Goal: Task Accomplishment & Management: Manage account settings

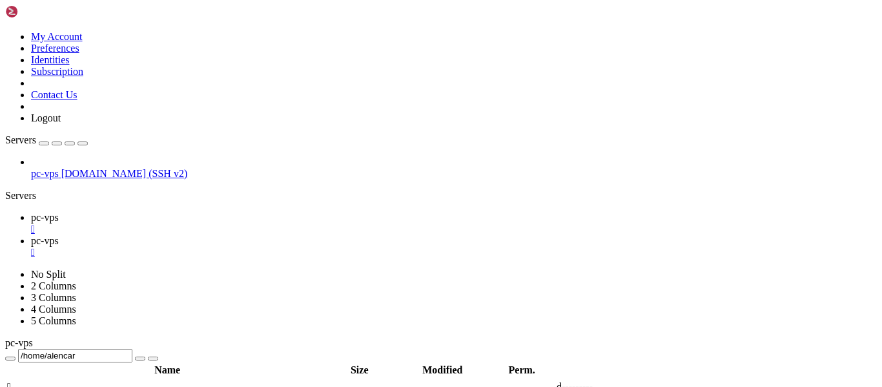
scroll to position [3202, 0]
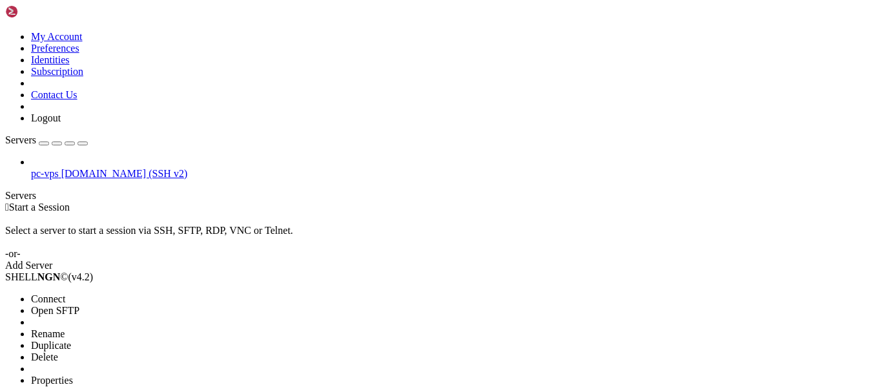
click at [43, 293] on span "Connect" at bounding box center [48, 298] width 34 height 11
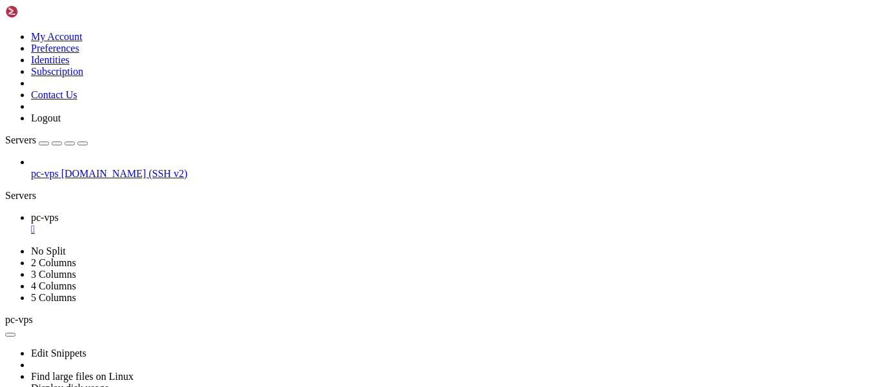
click at [44, 143] on div "button" at bounding box center [44, 143] width 0 height 0
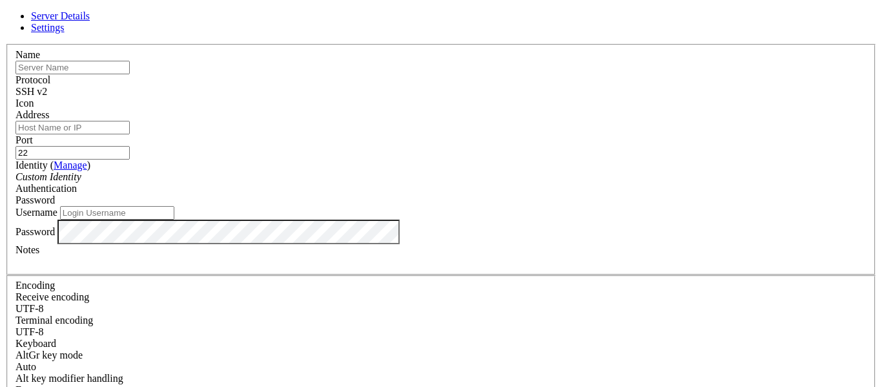
click at [5, 44] on icon at bounding box center [5, 44] width 0 height 0
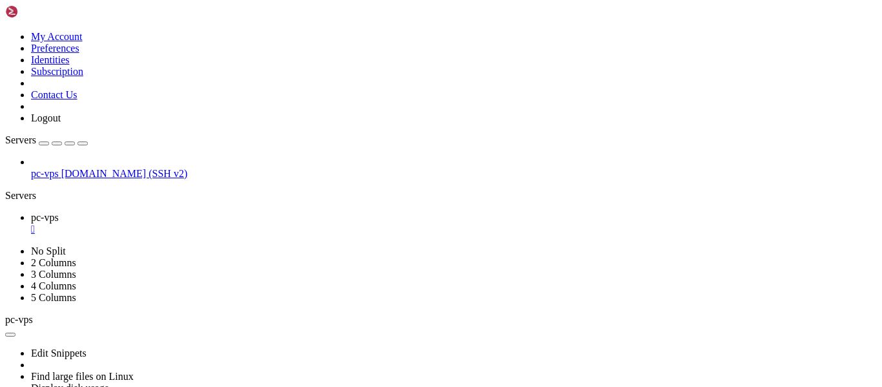
drag, startPoint x: 219, startPoint y: 537, endPoint x: 123, endPoint y: 543, distance: 95.8
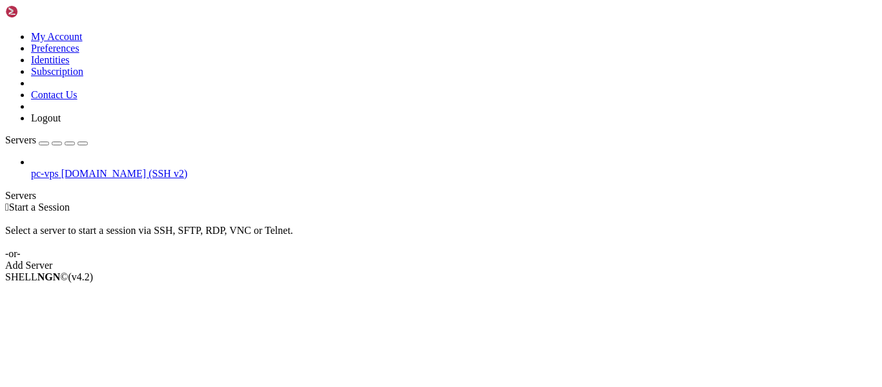
click at [133, 168] on link "pc-vps [DOMAIN_NAME] (SSH v2)" at bounding box center [454, 174] width 846 height 12
click at [44, 293] on span "Connect" at bounding box center [48, 298] width 34 height 11
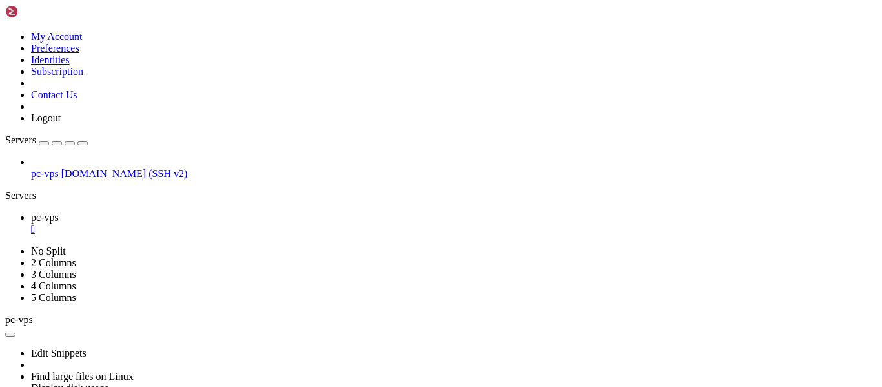
scroll to position [0, 0]
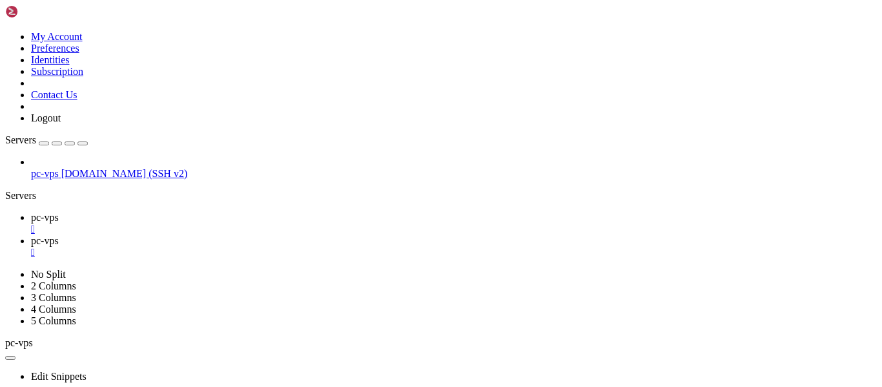
scroll to position [108, 0]
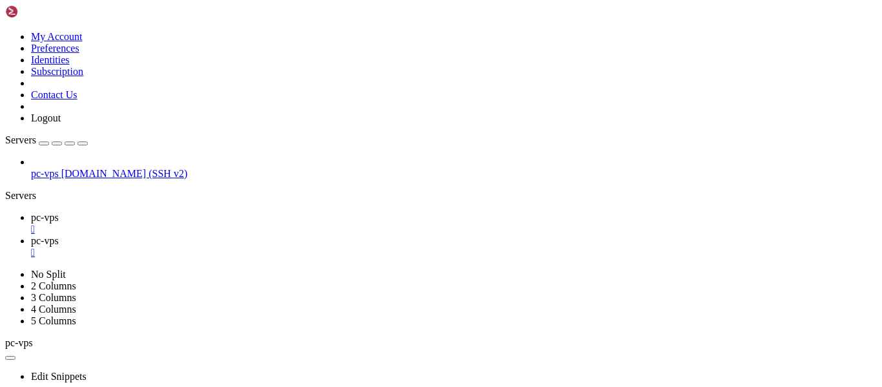
click at [59, 212] on span "pc-vps" at bounding box center [45, 217] width 28 height 11
drag, startPoint x: 9, startPoint y: 619, endPoint x: 29, endPoint y: 634, distance: 25.3
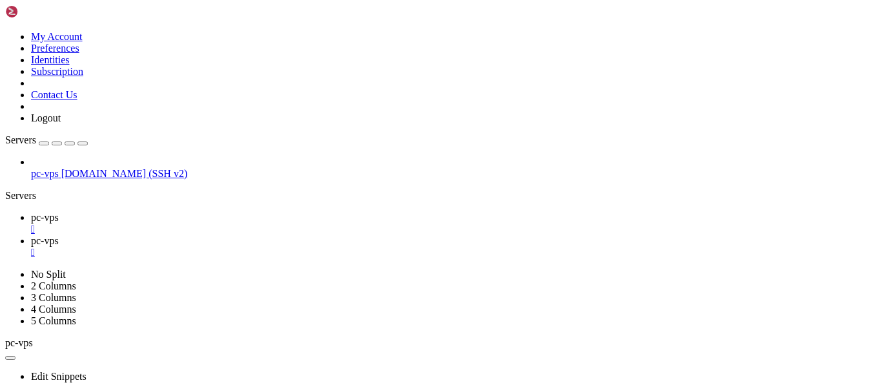
drag, startPoint x: 321, startPoint y: 688, endPoint x: 8, endPoint y: 611, distance: 322.3
drag, startPoint x: 8, startPoint y: 611, endPoint x: 238, endPoint y: 676, distance: 238.8
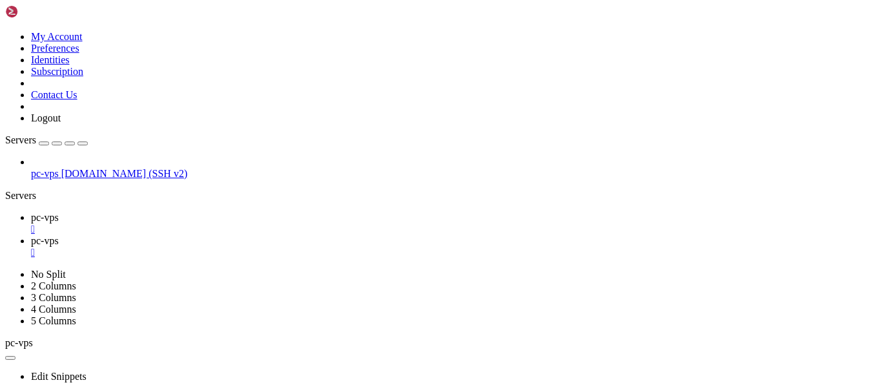
drag, startPoint x: 331, startPoint y: 688, endPoint x: 156, endPoint y: 599, distance: 196.7
drag, startPoint x: 165, startPoint y: 731, endPoint x: 474, endPoint y: 750, distance: 309.9
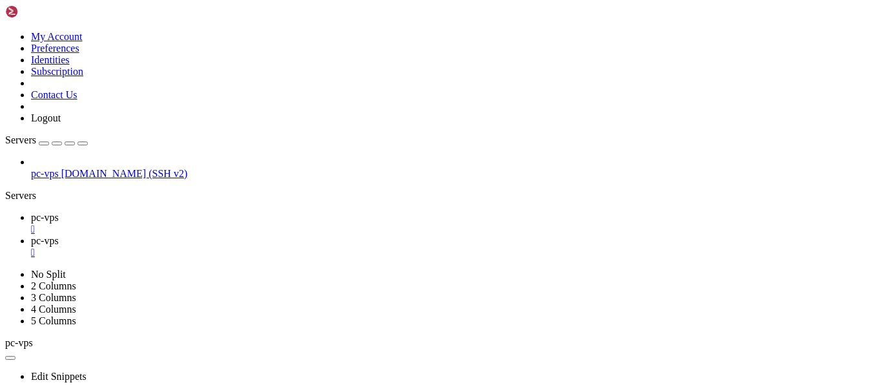
click at [685, 212] on ul "pc-vps  pc-vps " at bounding box center [441, 235] width 872 height 46
click at [283, 235] on link "pc-vps " at bounding box center [454, 246] width 846 height 23
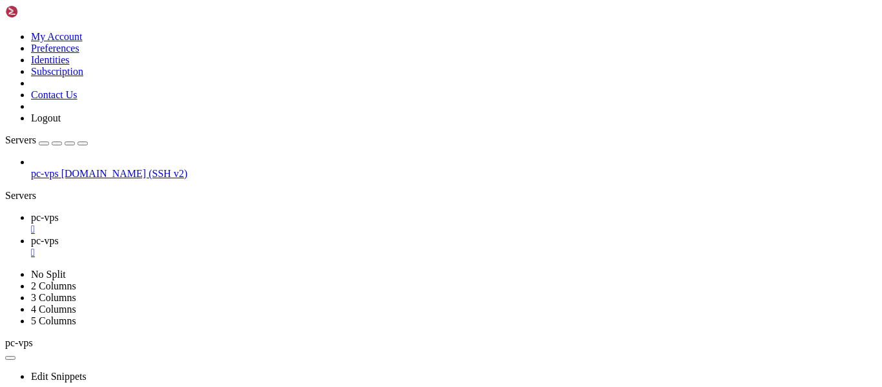
type input "/home/alencar/.ssh"
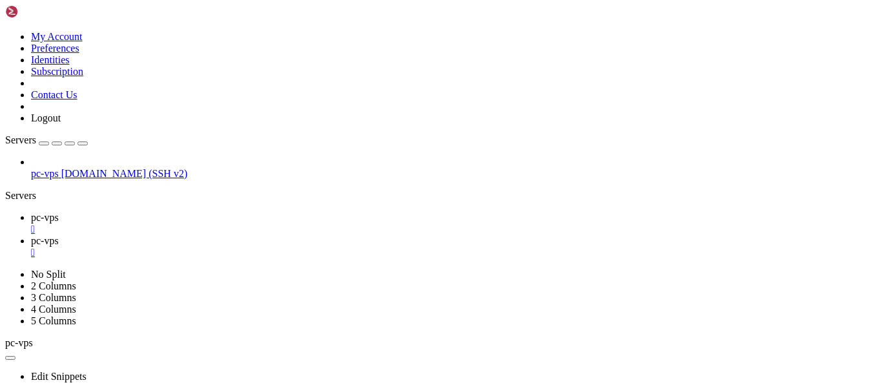
click at [59, 212] on span "pc-vps" at bounding box center [45, 217] width 28 height 11
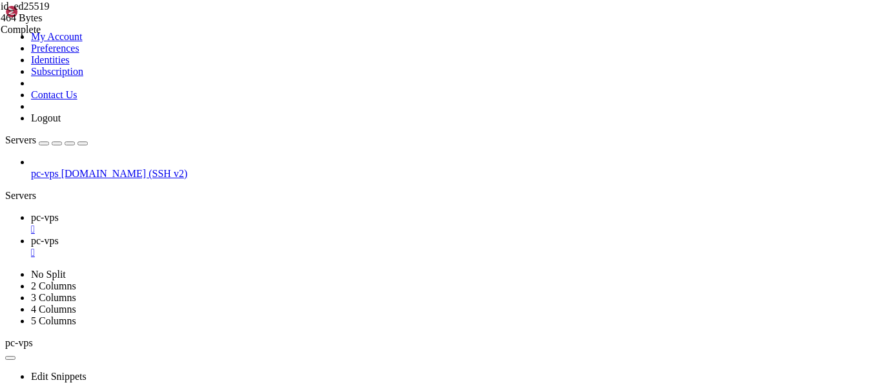
click at [44, 143] on div "button" at bounding box center [44, 143] width 0 height 0
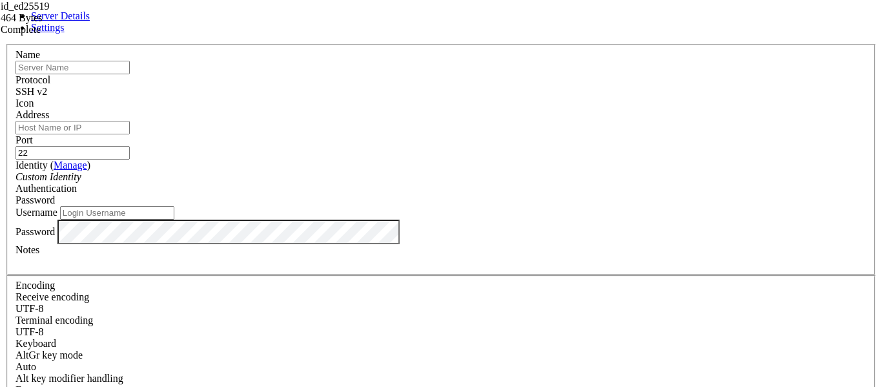
click at [130, 74] on input "text" at bounding box center [72, 68] width 114 height 14
type input "VaporHole"
click at [130, 134] on input "Address" at bounding box center [72, 128] width 114 height 14
click at [130, 133] on input "userpi@vaporhole.xyz" at bounding box center [72, 128] width 114 height 14
type input "vaporhole.xyz"
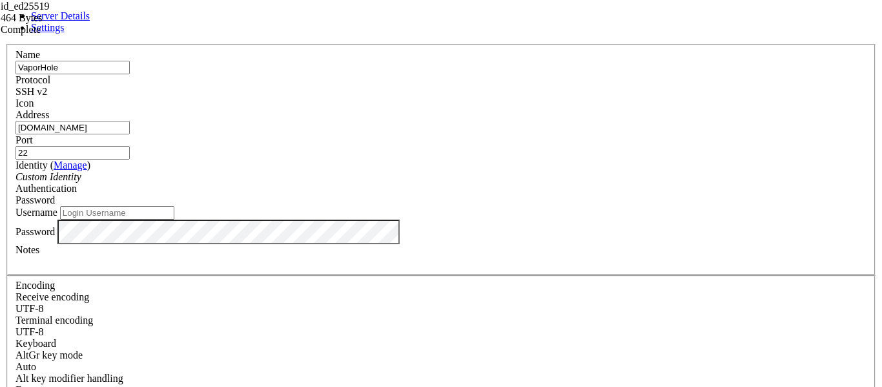
click at [130, 74] on input "VaporHole" at bounding box center [72, 68] width 114 height 14
click at [174, 206] on input "Username" at bounding box center [117, 213] width 114 height 14
type input "userpi"
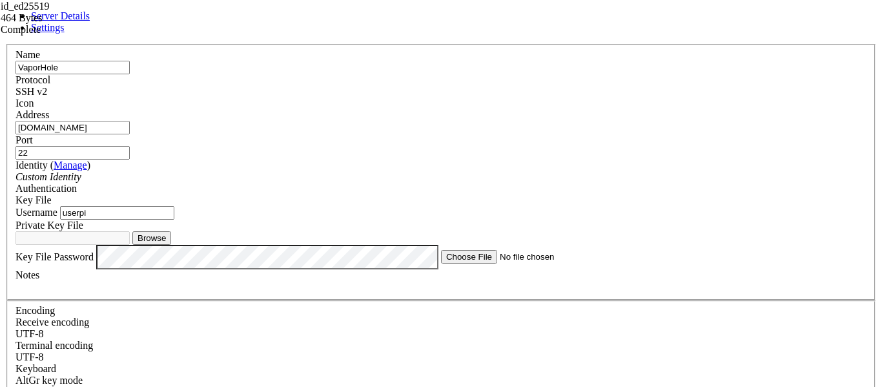
click at [171, 245] on button "Browse" at bounding box center [151, 238] width 39 height 14
type input "id_ed25519.txt"
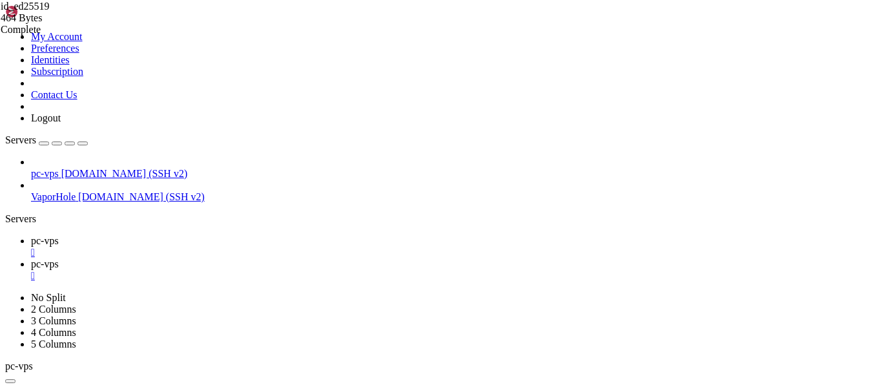
click at [243, 258] on link "pc-vps " at bounding box center [454, 269] width 846 height 23
click at [294, 270] on div "" at bounding box center [454, 276] width 846 height 12
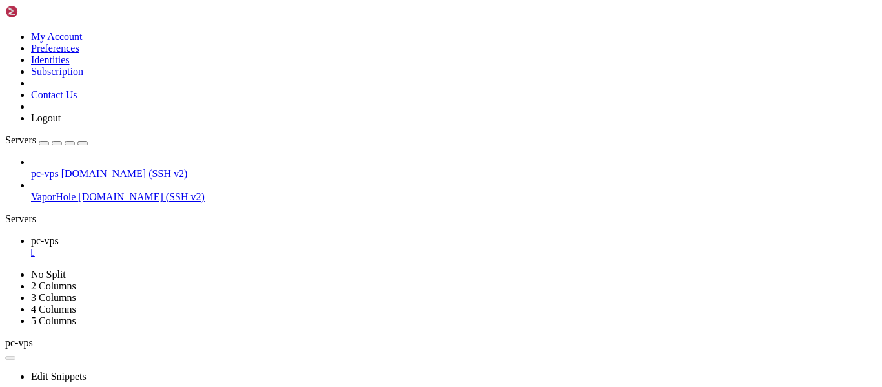
click at [225, 247] on div "" at bounding box center [454, 253] width 846 height 12
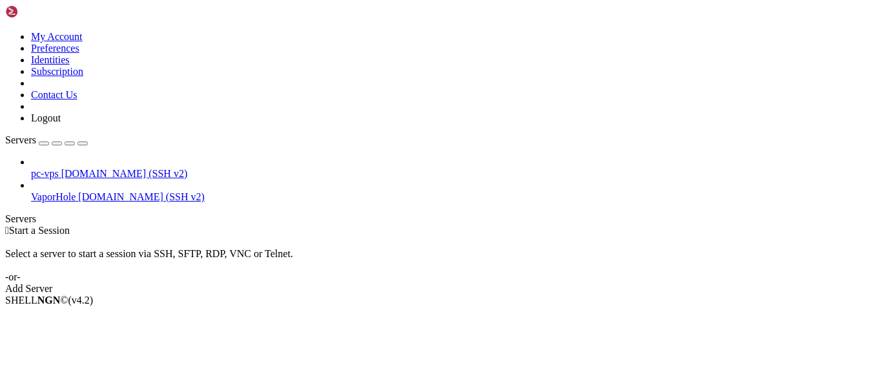
click at [59, 168] on span "pc-vps" at bounding box center [45, 173] width 28 height 11
click at [46, 351] on span "Rename" at bounding box center [48, 356] width 34 height 11
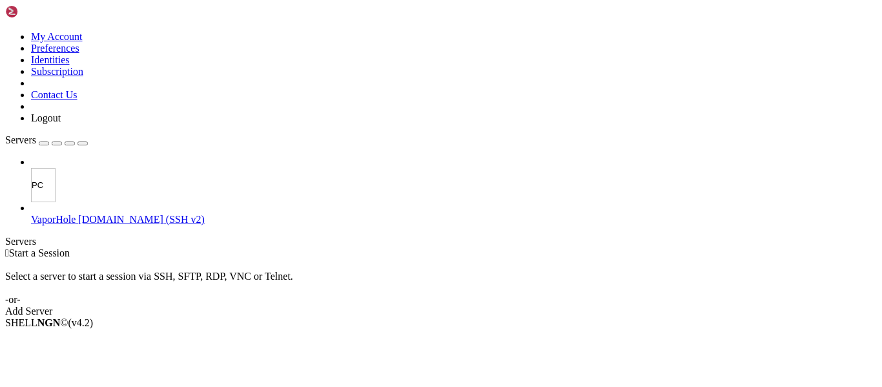
type input "P"
type input "Ali"
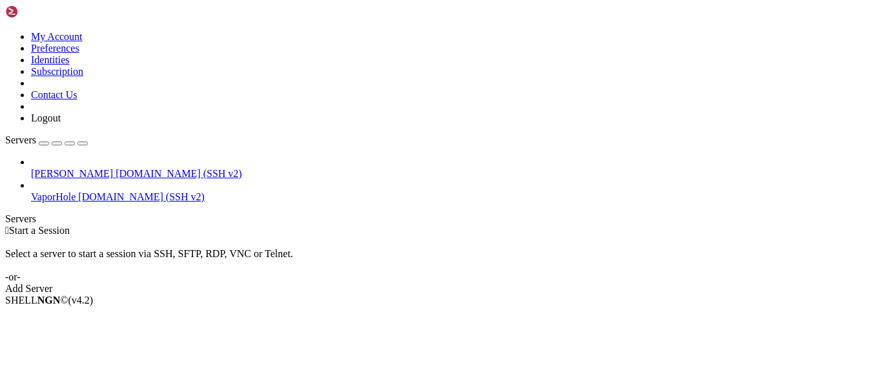
click at [63, 191] on span "VaporHole" at bounding box center [53, 196] width 45 height 11
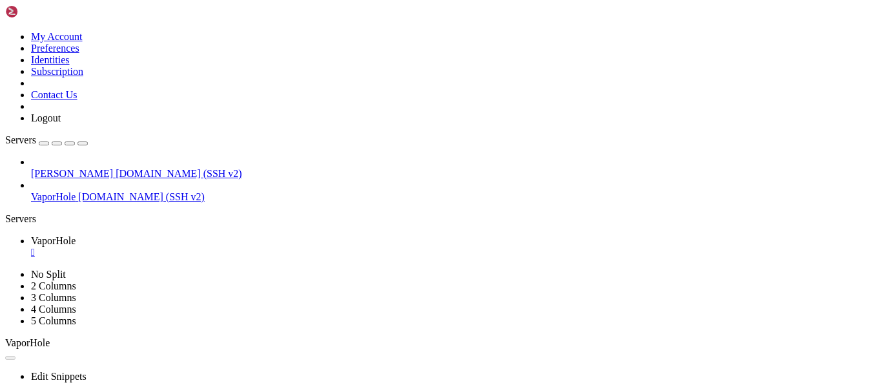
scroll to position [0, 0]
click at [76, 191] on span "VaporHole" at bounding box center [53, 196] width 45 height 11
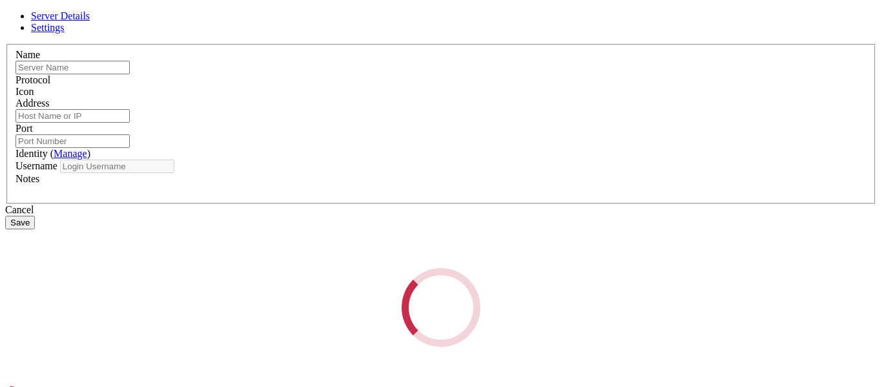
type input "VaporHole"
type input "vaporhole.xyz"
type input "22"
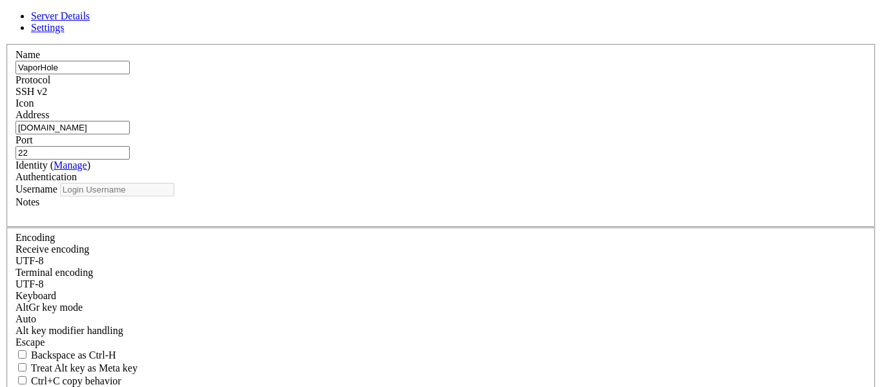
type input "userpi"
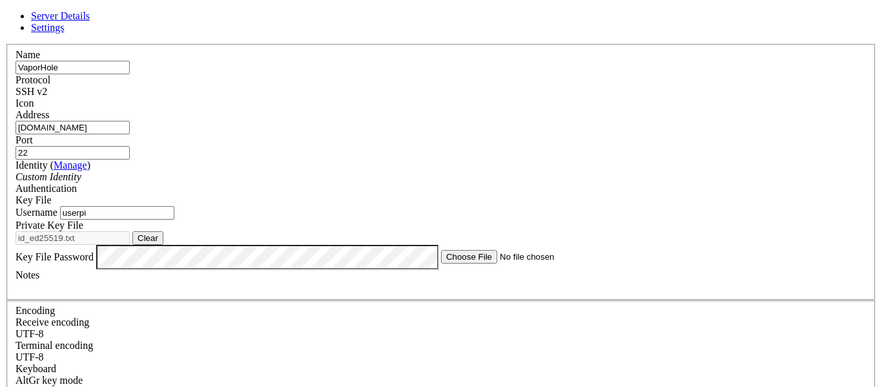
scroll to position [47, 0]
click at [87, 159] on link "Manage" at bounding box center [71, 164] width 34 height 11
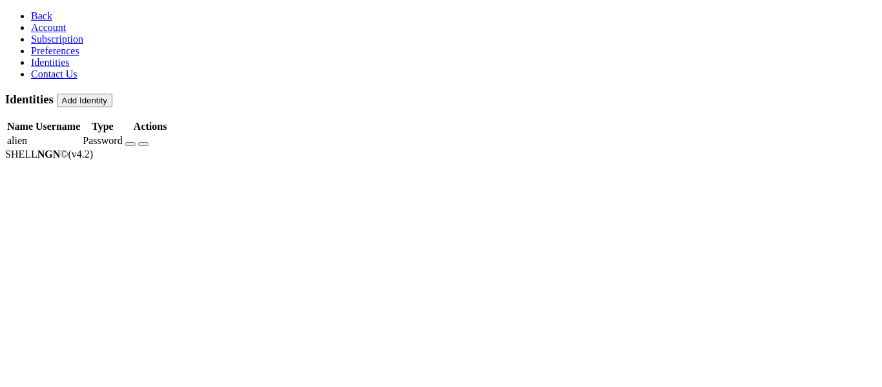
click at [149, 142] on button "button" at bounding box center [143, 144] width 10 height 4
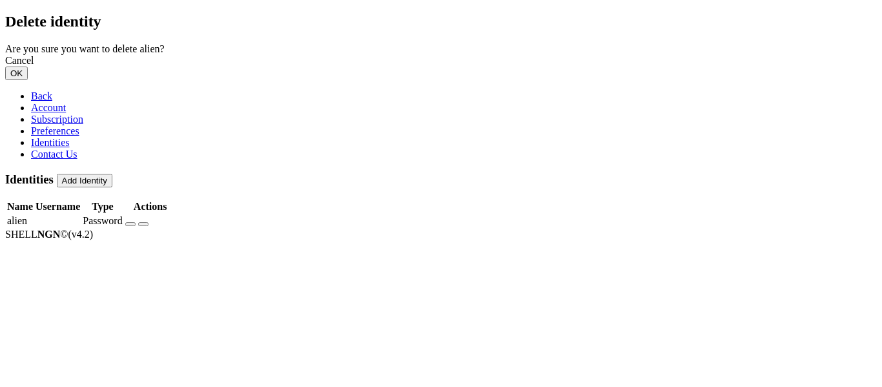
click at [28, 80] on button "OK" at bounding box center [16, 74] width 23 height 14
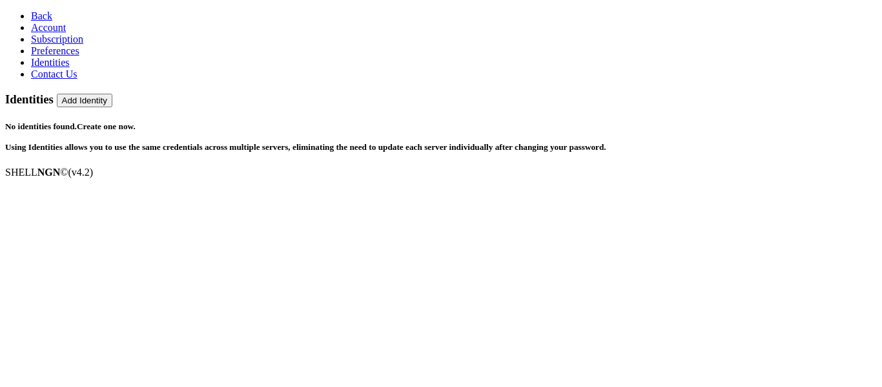
click at [112, 94] on button "Add Identity" at bounding box center [85, 101] width 56 height 14
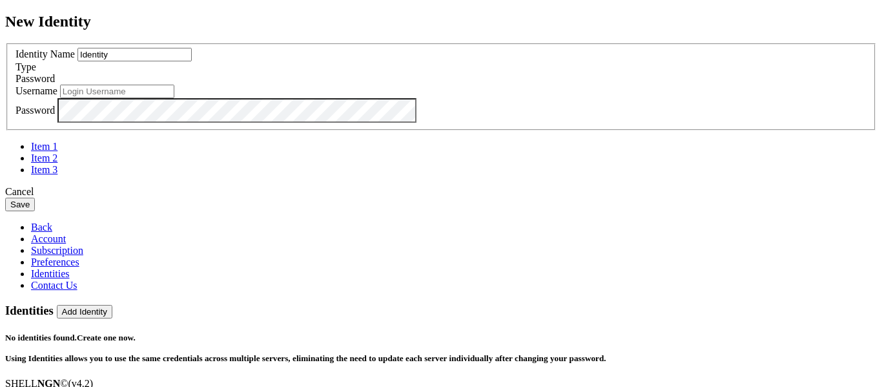
click at [192, 61] on input "Identity" at bounding box center [134, 55] width 114 height 14
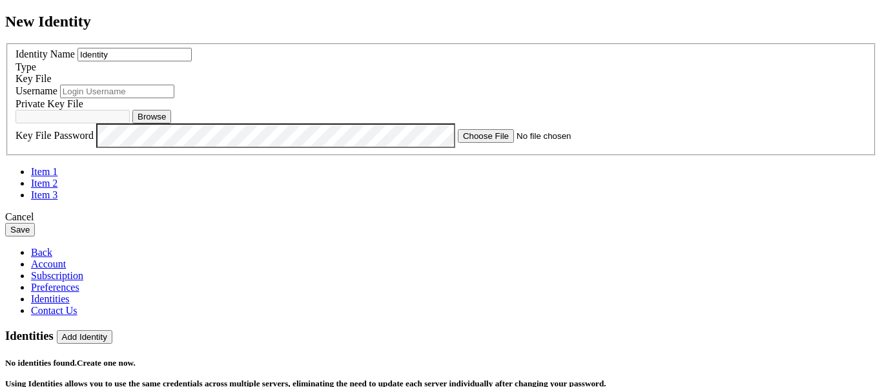
click at [174, 98] on input "text" at bounding box center [117, 92] width 114 height 14
type input "userpi"
click at [171, 123] on button "Browse" at bounding box center [151, 117] width 39 height 14
type input "id_ed25519.txt"
click at [35, 236] on button "Save" at bounding box center [20, 230] width 30 height 14
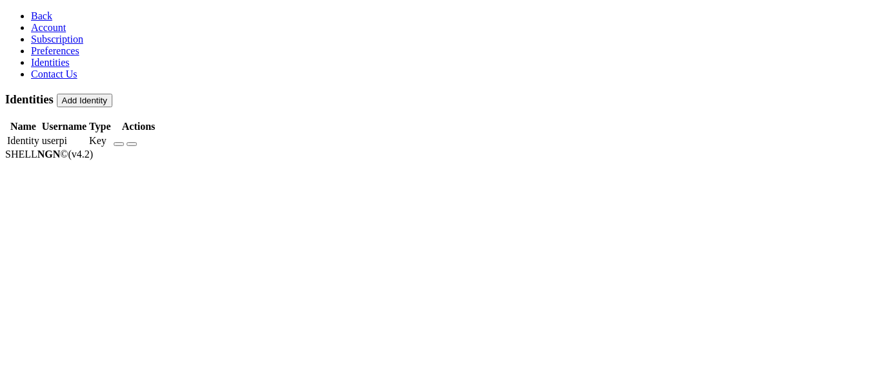
click at [31, 14] on icon at bounding box center [31, 15] width 0 height 11
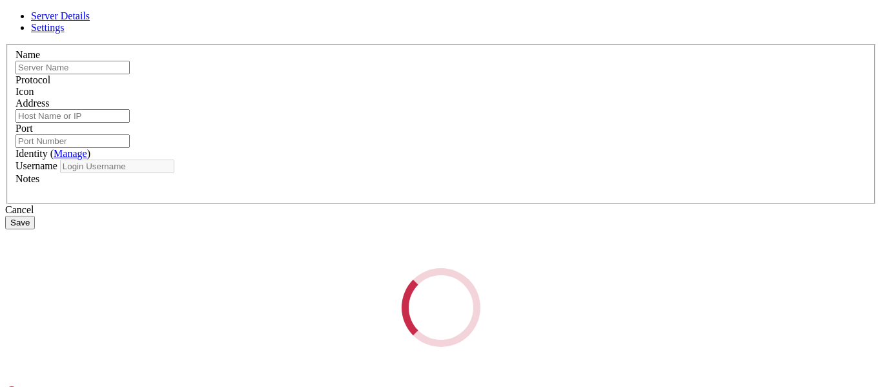
type input "VaporHole"
type input "vaporhole.xyz"
type input "22"
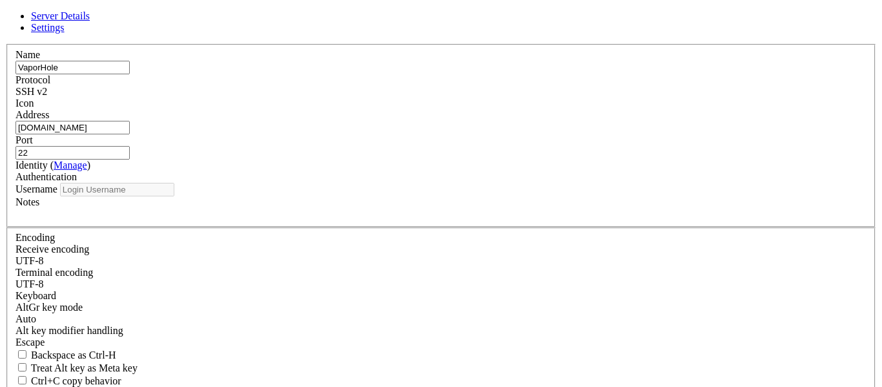
type input "userpi"
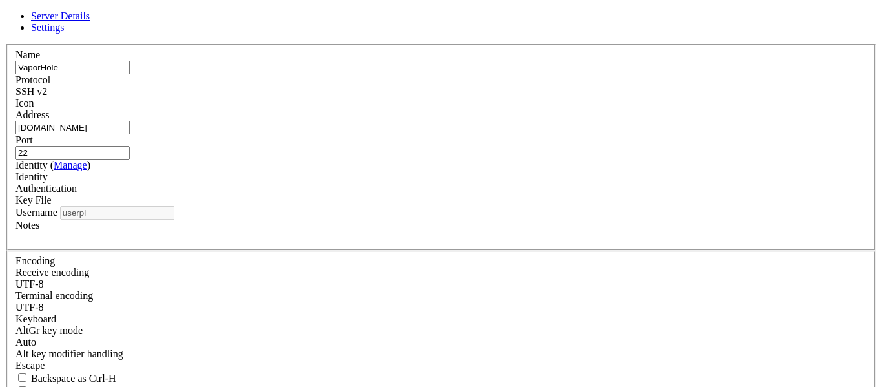
click at [560, 203] on div "Key File" at bounding box center [440, 200] width 851 height 12
click at [553, 197] on div "Key File" at bounding box center [440, 200] width 851 height 12
click at [130, 148] on input "22" at bounding box center [72, 153] width 114 height 14
type input "2"
type input "7990"
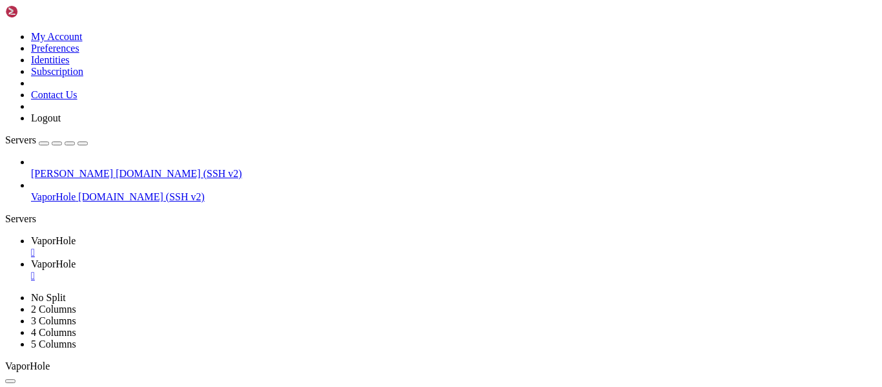
click at [328, 270] on div "" at bounding box center [454, 276] width 846 height 12
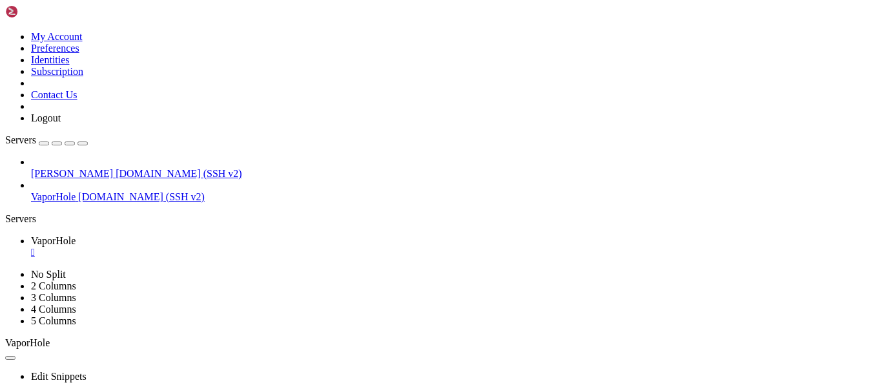
click at [44, 143] on div "button" at bounding box center [44, 143] width 0 height 0
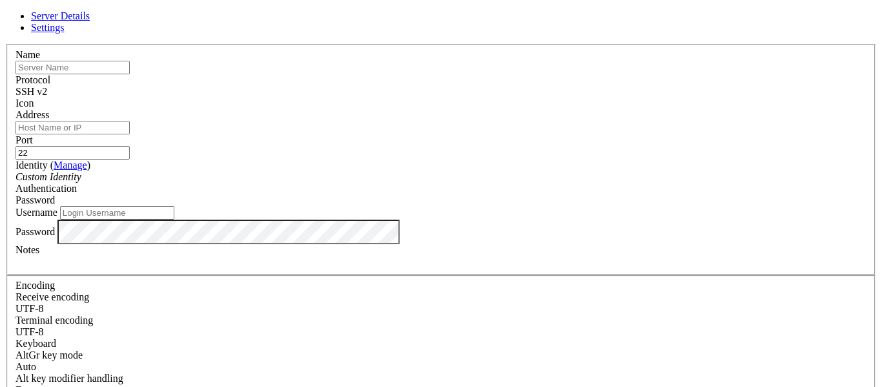
click at [130, 74] on input "text" at bounding box center [72, 68] width 114 height 14
type input "Rasberry"
click at [130, 134] on input "Address" at bounding box center [72, 128] width 114 height 14
paste input "us1.pitunnel.net"
type input "us1.pitunnel.net"
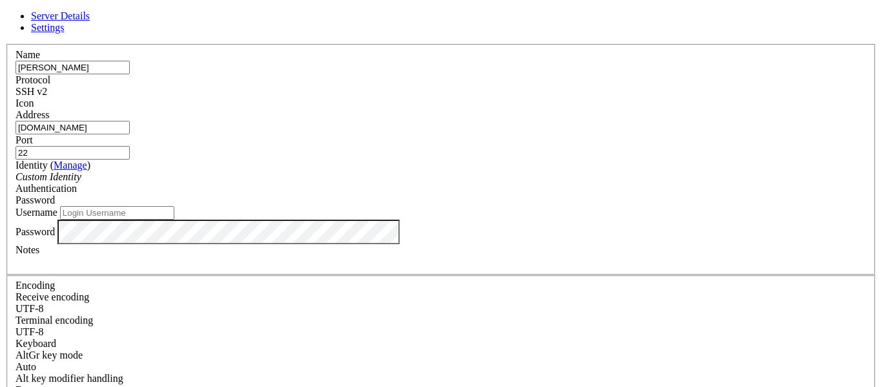
click at [130, 146] on input "22" at bounding box center [72, 153] width 114 height 14
paste input "60913"
type input "60913"
click at [174, 220] on input "Username" at bounding box center [117, 213] width 114 height 14
type input "pi"
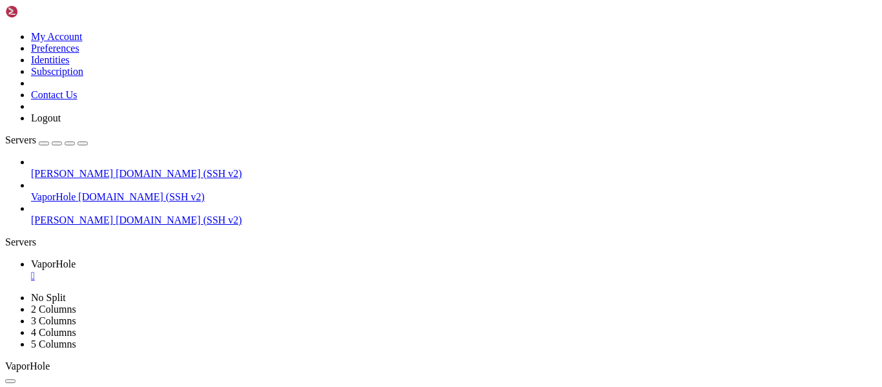
click at [116, 214] on span "us1.pitunnel.net (SSH v2)" at bounding box center [179, 219] width 127 height 11
click at [74, 314] on div at bounding box center [441, 193] width 882 height 387
click at [240, 270] on div "" at bounding box center [454, 276] width 846 height 12
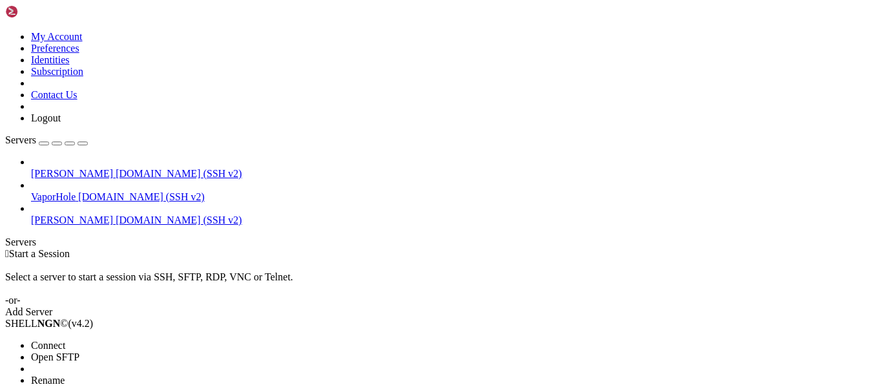
click at [50, 340] on span "Connect" at bounding box center [48, 345] width 34 height 11
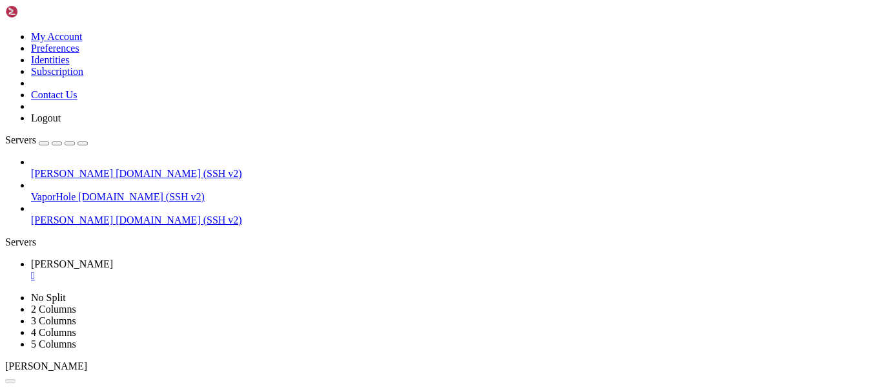
scroll to position [0, 0]
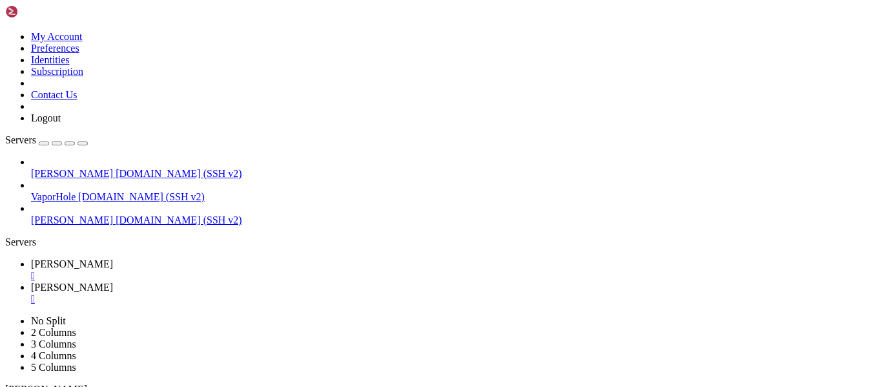
scroll to position [365, 0]
click at [130, 36] on div "Pending" at bounding box center [65, 30] width 129 height 12
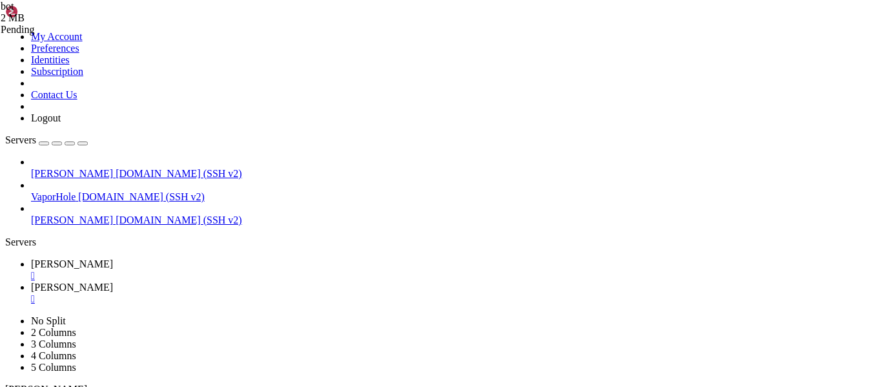
type input "/home/pi/bot"
click at [130, 36] on div "Pending" at bounding box center [65, 30] width 129 height 12
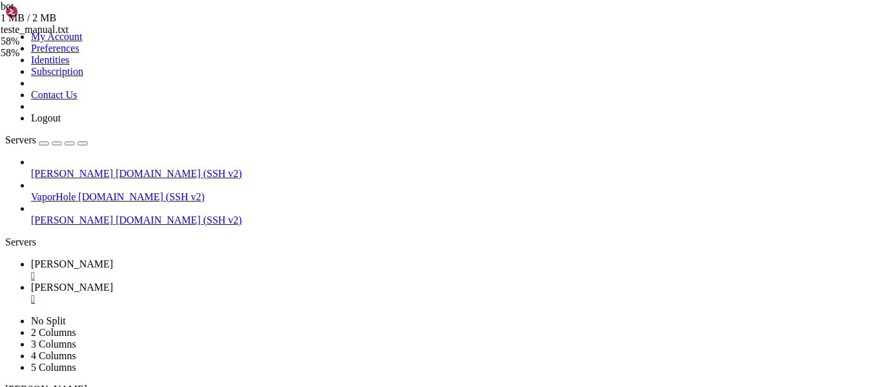
click at [319, 293] on div "" at bounding box center [454, 299] width 846 height 12
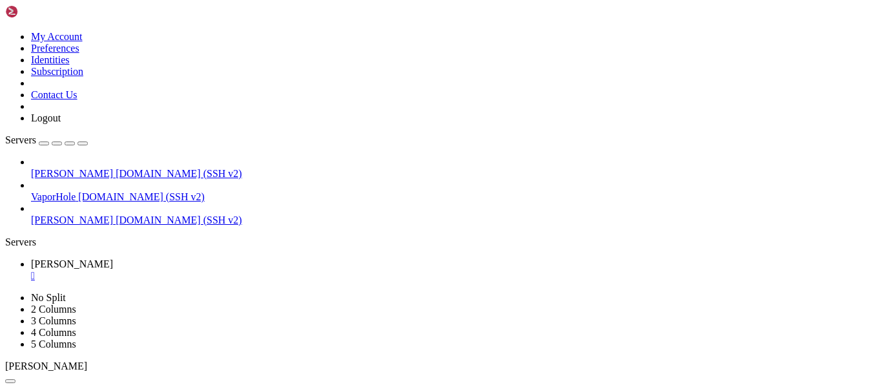
click at [235, 270] on div "" at bounding box center [454, 276] width 846 height 12
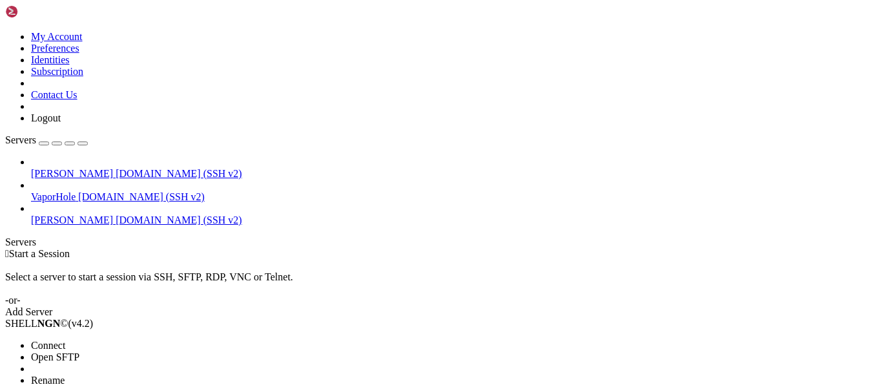
click at [52, 340] on li "Connect" at bounding box center [90, 346] width 118 height 12
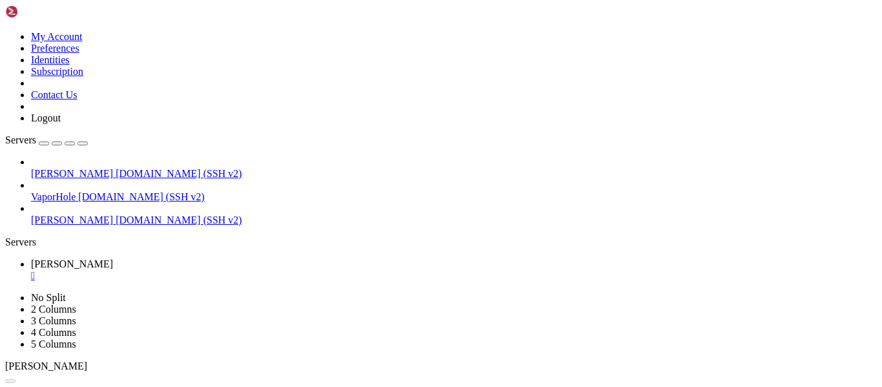
scroll to position [0, 0]
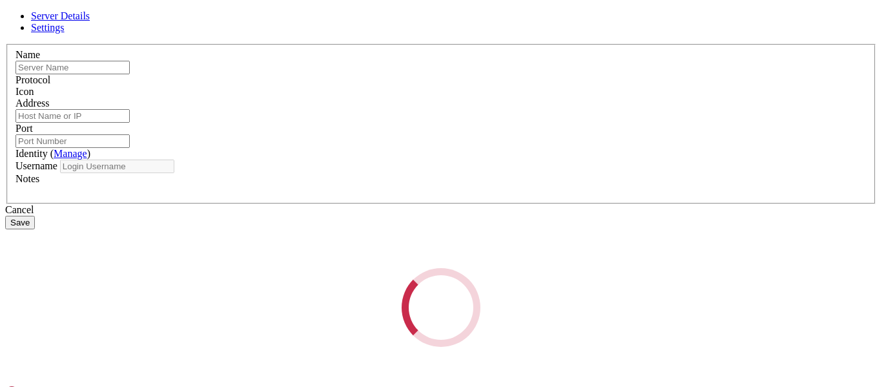
type input "Rasberry"
type input "us1.pitunnel.net"
type input "60913"
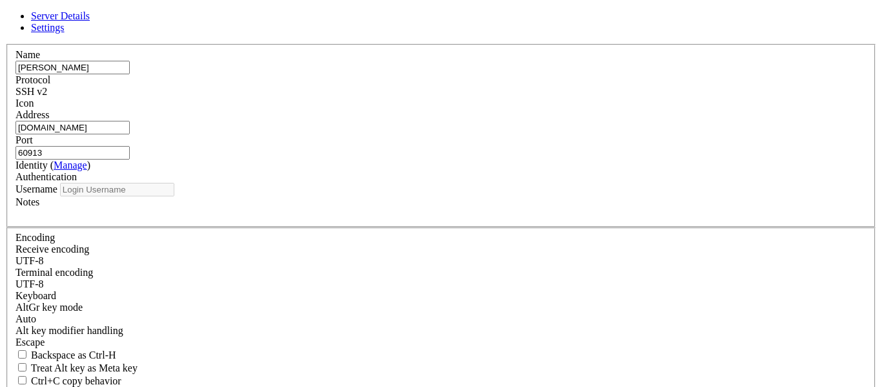
type input "pi"
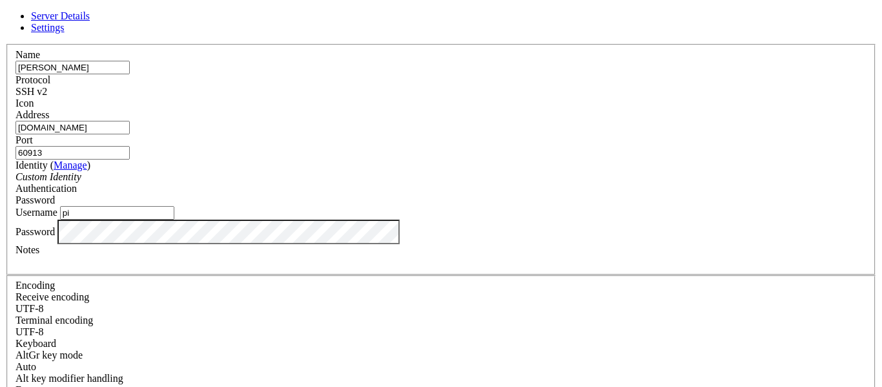
click at [77, 183] on label "Authentication" at bounding box center [45, 188] width 61 height 11
click at [130, 146] on input "60913" at bounding box center [72, 153] width 114 height 14
paste input "41727"
type input "41727"
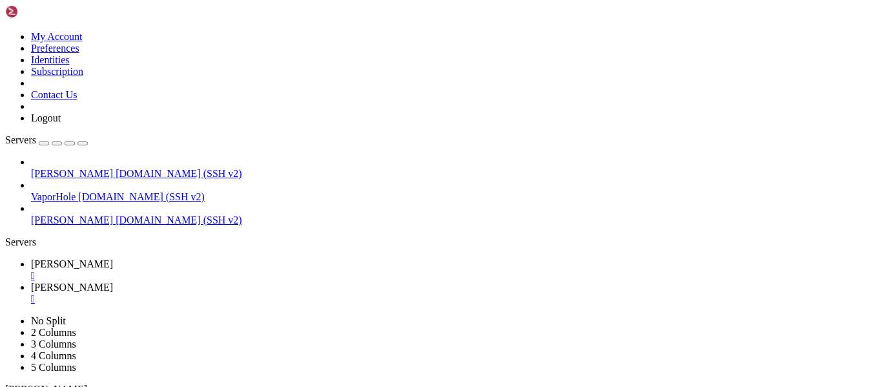
click at [113, 258] on span "Rasberry" at bounding box center [72, 263] width 82 height 11
click at [113, 282] on span "Rasberry" at bounding box center [72, 287] width 82 height 11
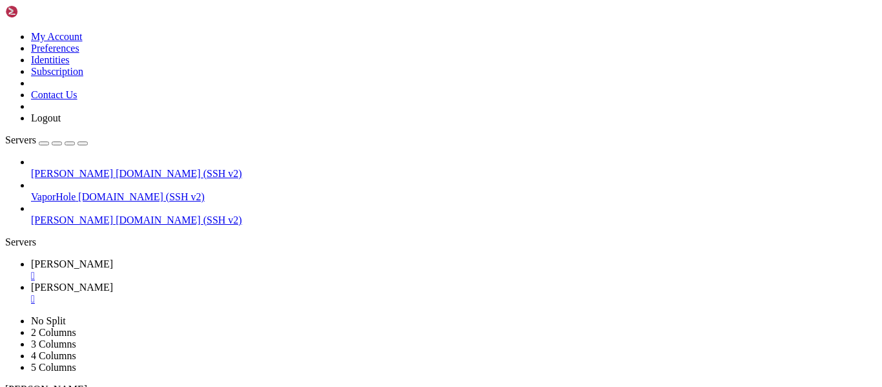
type input "/home/pi/bot"
